Goal: Information Seeking & Learning: Compare options

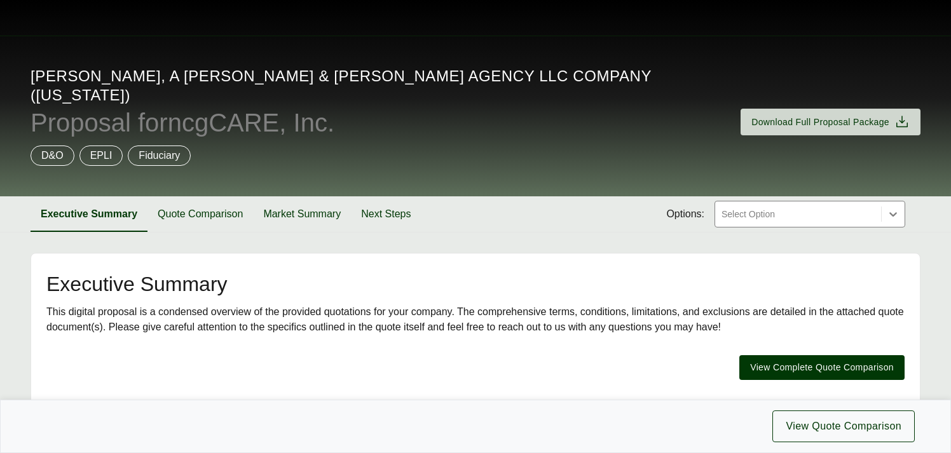
click at [707, 162] on div "[PERSON_NAME], a [PERSON_NAME] & [PERSON_NAME] Agency LLC Company ([US_STATE]) …" at bounding box center [475, 116] width 951 height 161
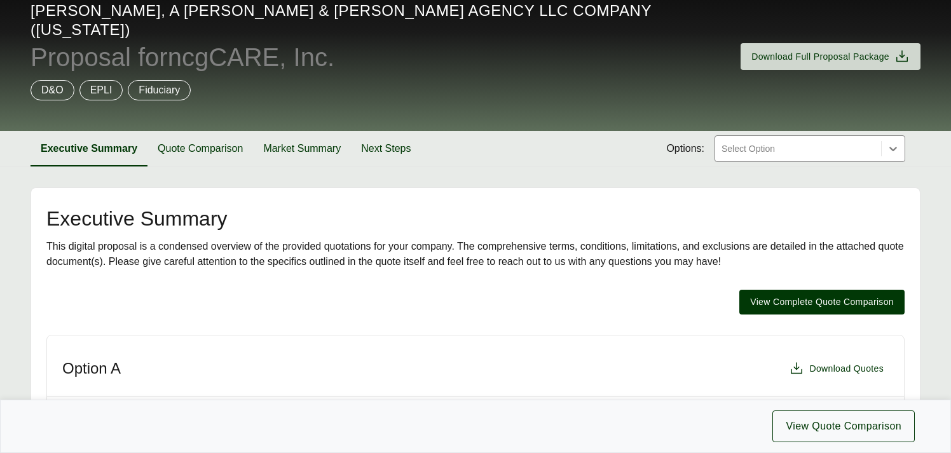
scroll to position [31, 0]
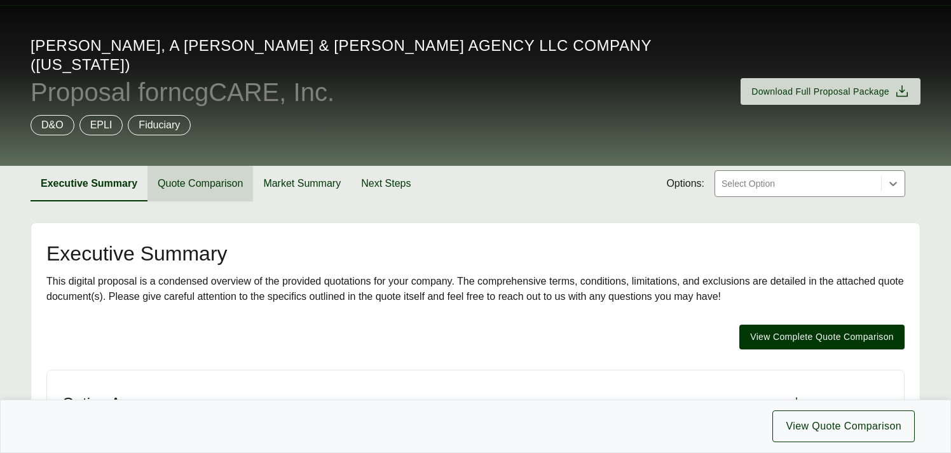
click at [202, 166] on button "Quote Comparison" at bounding box center [200, 184] width 106 height 36
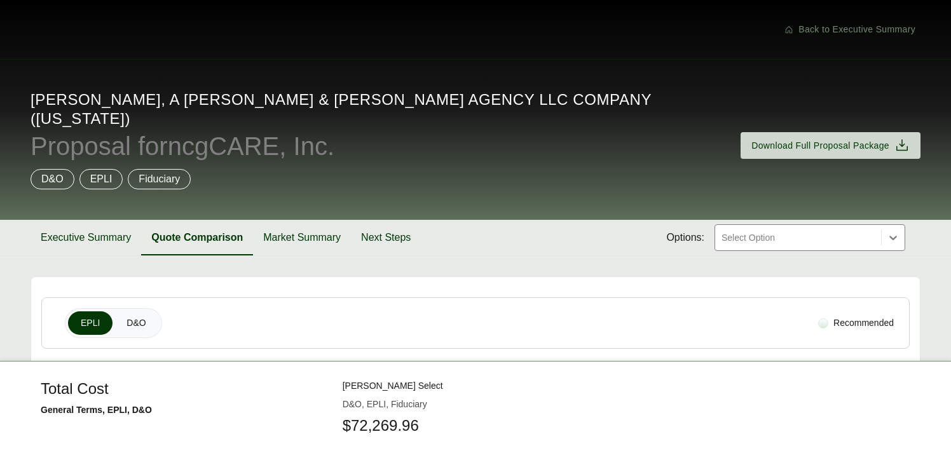
click at [756, 230] on div at bounding box center [798, 237] width 156 height 15
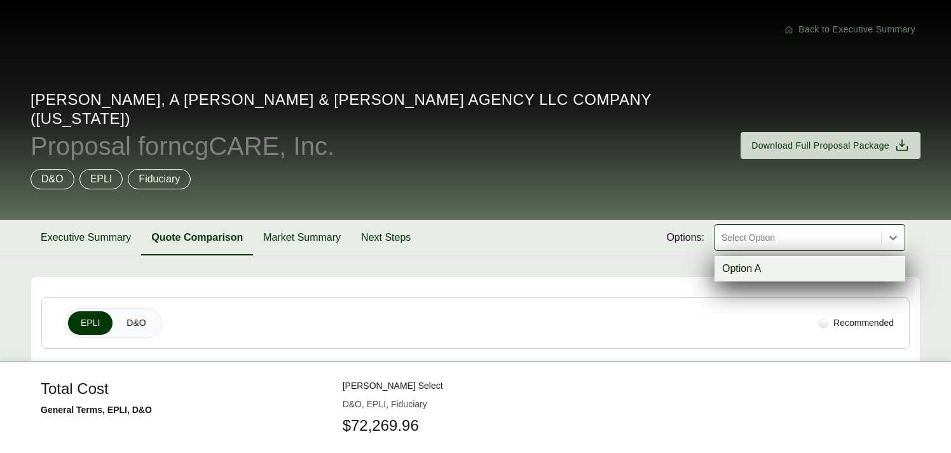
click at [585, 169] on div "D&O EPLI Fiduciary" at bounding box center [476, 179] width 890 height 20
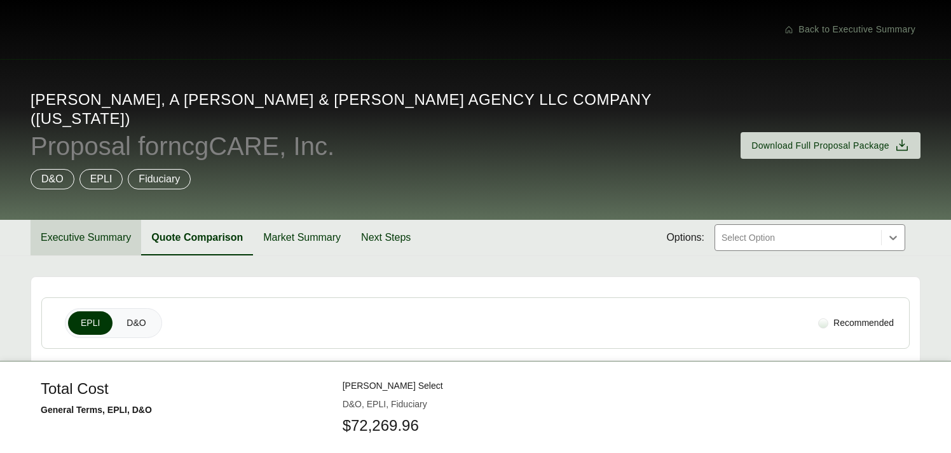
click at [106, 220] on button "Executive Summary" at bounding box center [86, 238] width 111 height 36
